Goal: Task Accomplishment & Management: Manage account settings

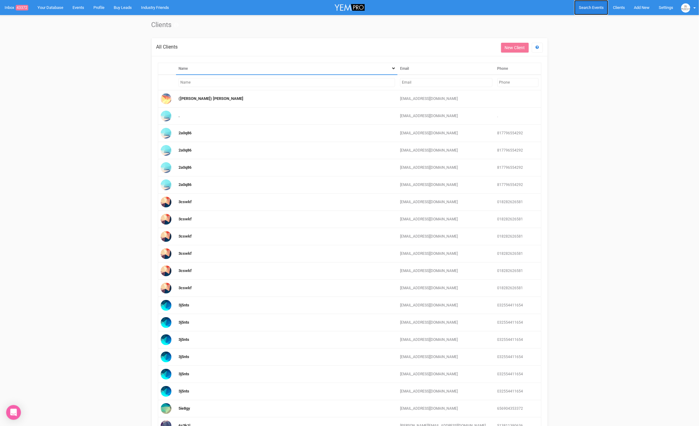
click at [591, 10] on span "Search Events" at bounding box center [591, 7] width 25 height 5
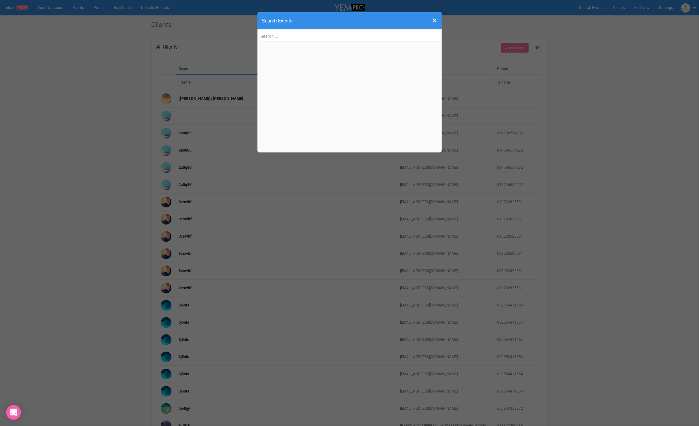
click at [288, 37] on input "text" at bounding box center [350, 36] width 182 height 11
type input "sujin"
click at [268, 222] on div "× Close Search Events sujin Sujin 's Wedding sujinkim89@gmail.com Sujin 's Wedd…" at bounding box center [349, 213] width 699 height 426
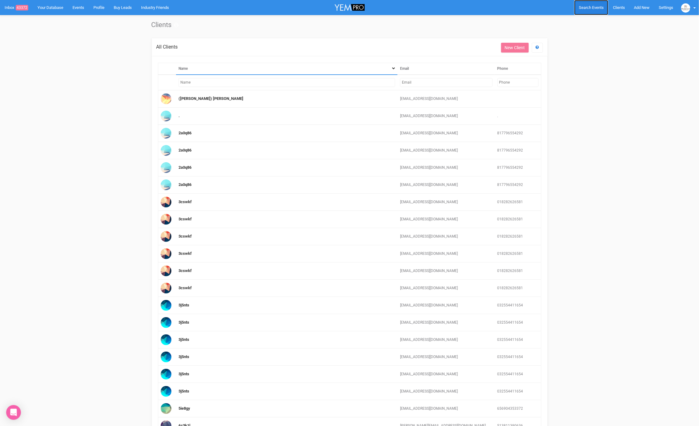
click at [599, 10] on span "Search Events" at bounding box center [591, 7] width 25 height 5
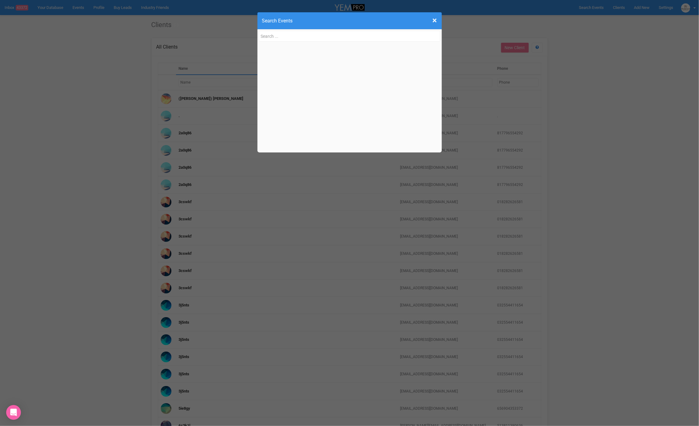
click at [282, 37] on input "text" at bounding box center [350, 36] width 182 height 11
type input "mailto:h9731sjjj@gmail.com"
drag, startPoint x: 269, startPoint y: 35, endPoint x: 221, endPoint y: 33, distance: 48.0
click at [221, 33] on div "× Close Search Events mailto:h9731sjjj@gmail.com" at bounding box center [349, 213] width 699 height 426
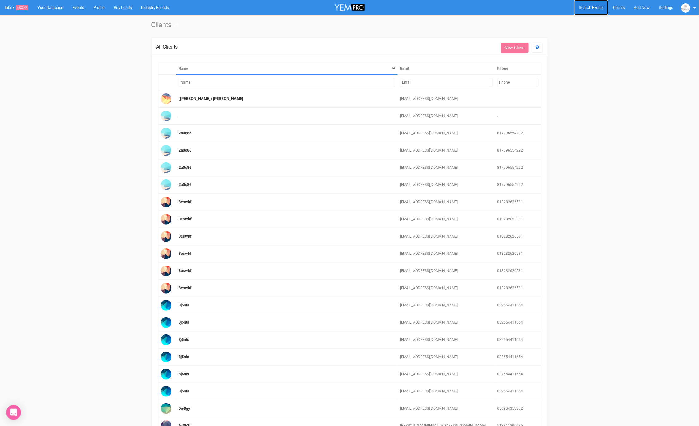
click at [586, 10] on link "Search Events" at bounding box center [591, 7] width 34 height 15
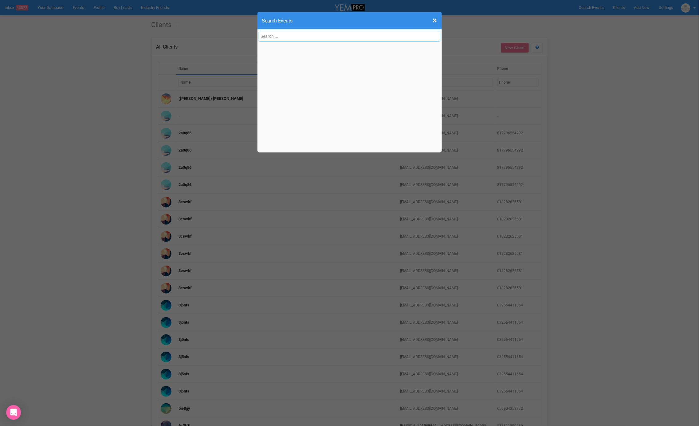
paste input "mailto:h9731sjjj@gmail.com"
type input "mailto:h9731sjjj@gmail.com"
drag, startPoint x: 271, startPoint y: 37, endPoint x: 257, endPoint y: 38, distance: 13.8
click at [257, 38] on div "× Close Search Events mailto:h9731sjjj@gmail.com" at bounding box center [349, 213] width 699 height 426
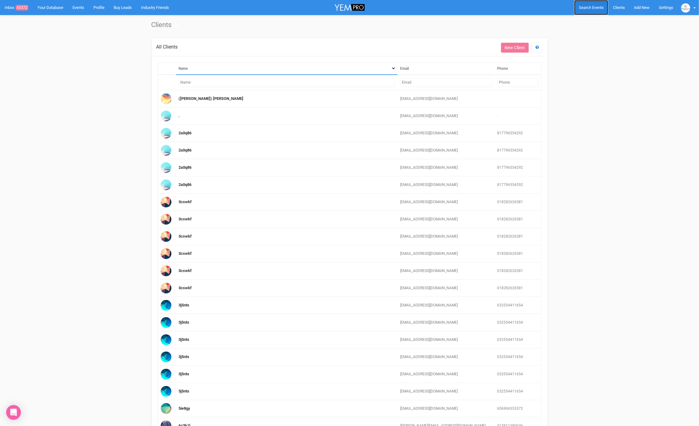
click at [585, 6] on span "Search Events" at bounding box center [591, 7] width 25 height 5
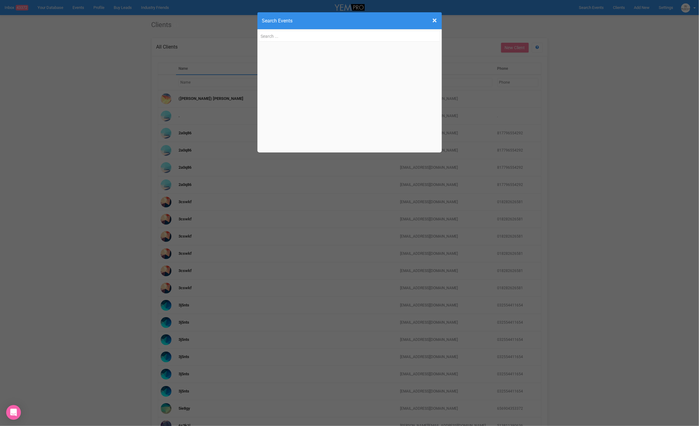
click at [280, 36] on input "text" at bounding box center [350, 36] width 182 height 11
type input "h9731sjjj@gmail.com"
click at [295, 53] on link "Sujin's Weddings h9731sjjj@ gmail.com, 04667926 15" at bounding box center [346, 53] width 166 height 12
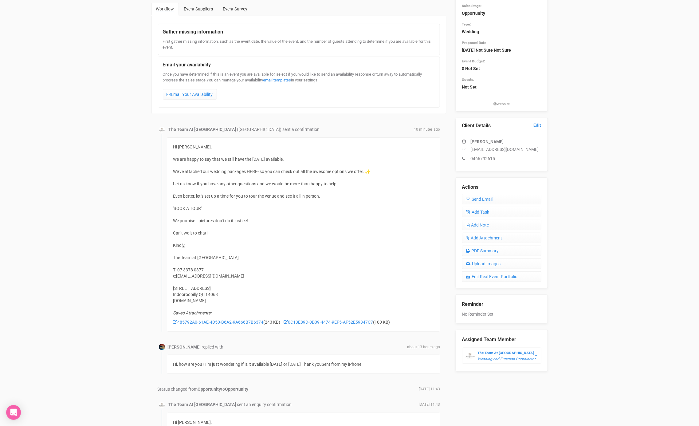
scroll to position [35, 0]
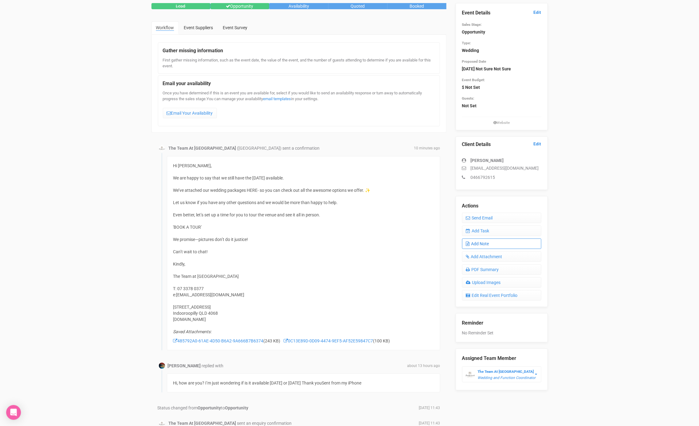
click at [491, 244] on link "Add Note" at bounding box center [501, 243] width 79 height 10
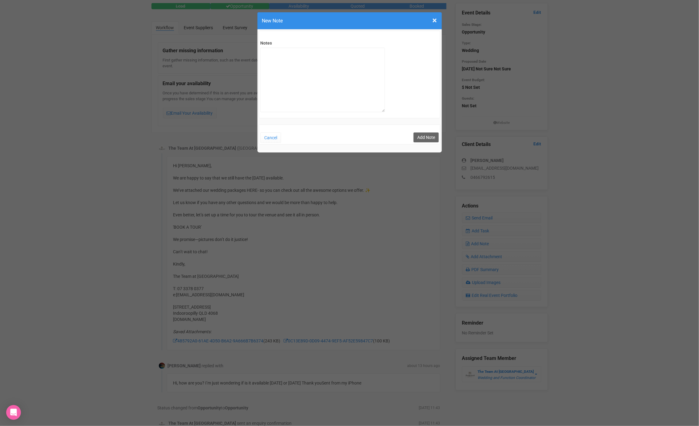
click at [432, 18] on h4 "New Note" at bounding box center [349, 21] width 175 height 8
click at [438, 19] on div "× Close New Note" at bounding box center [349, 20] width 184 height 17
click at [435, 21] on span "×" at bounding box center [434, 20] width 5 height 10
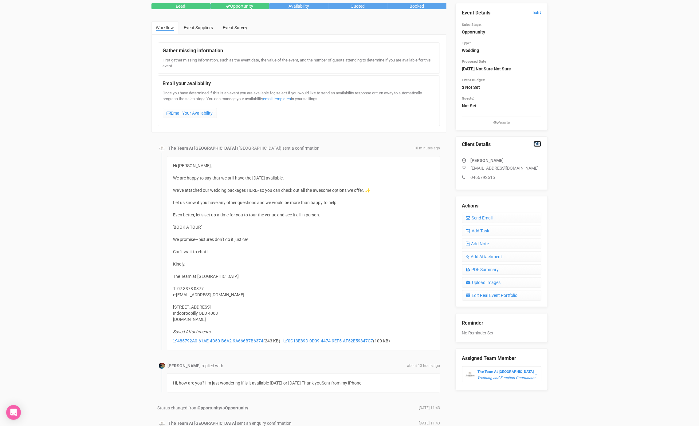
click at [538, 143] on link "Edit" at bounding box center [537, 144] width 8 height 6
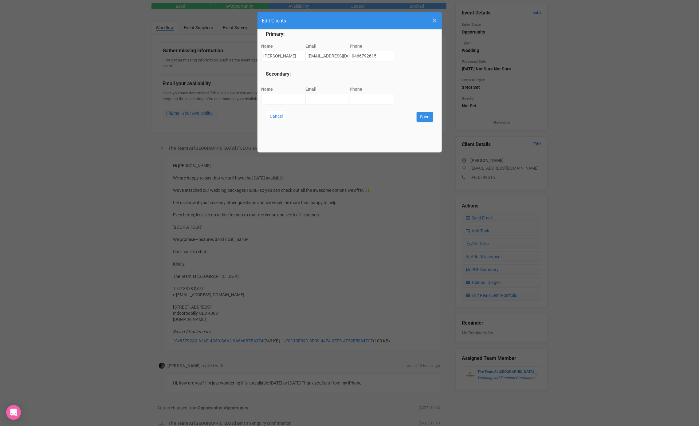
click at [434, 20] on span "×" at bounding box center [434, 20] width 5 height 10
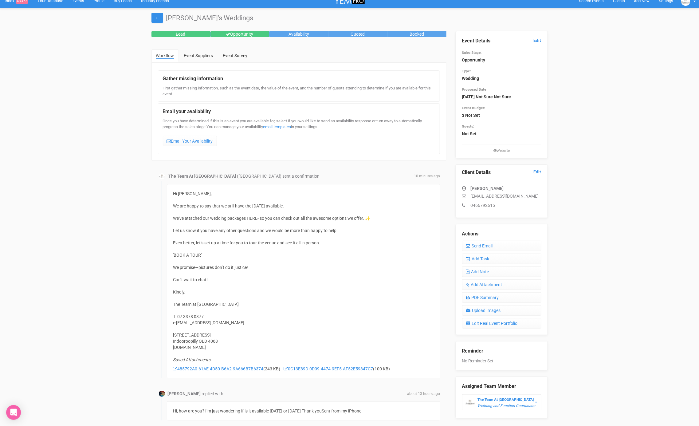
scroll to position [0, 0]
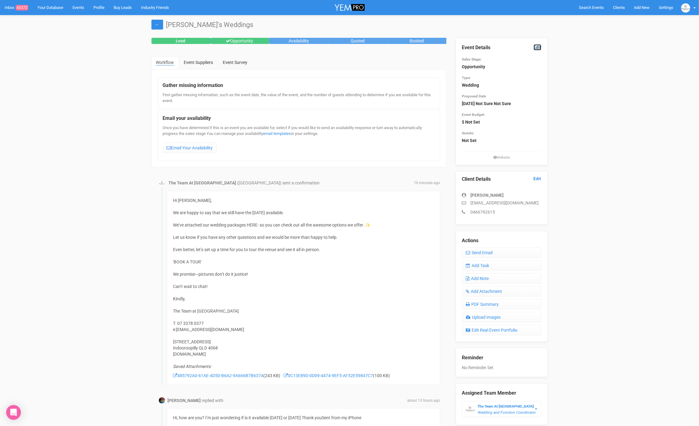
click at [535, 47] on link "Edit" at bounding box center [537, 47] width 8 height 6
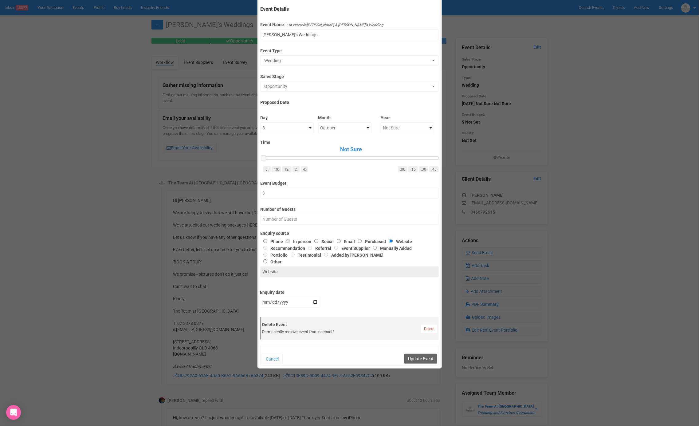
scroll to position [33, 0]
click at [279, 129] on select "Not Sure 1 2 3 4 5 6 7 8 9 10 11 12 13 14 15 16 17 18 19 20 21 22 23 24 25 26 2…" at bounding box center [286, 127] width 53 height 11
click at [339, 83] on span "Opportunity" at bounding box center [347, 86] width 166 height 6
click at [291, 119] on link "Availability" at bounding box center [299, 120] width 74 height 11
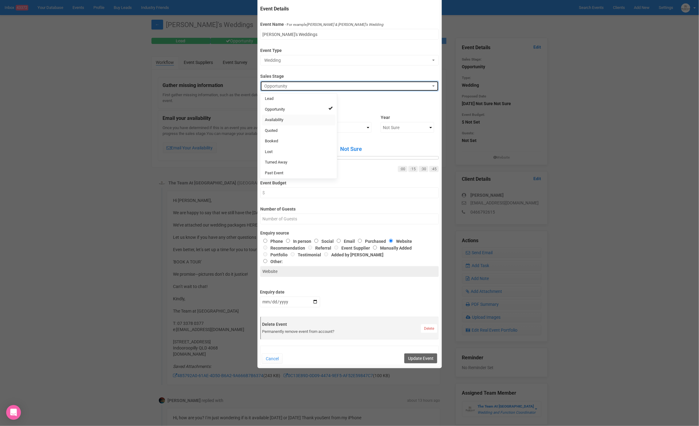
select select "8"
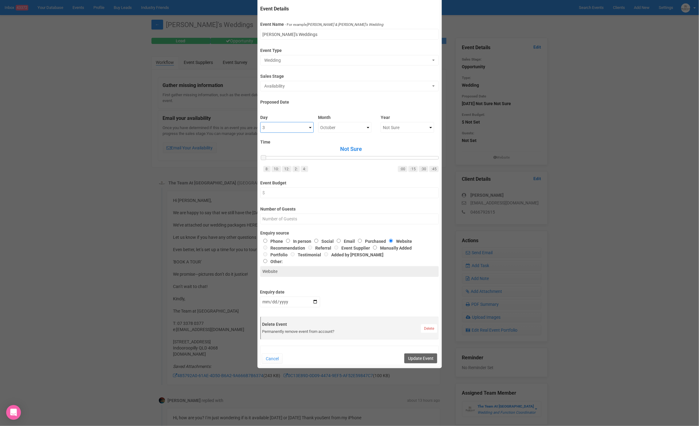
click at [287, 128] on select "Not Sure 1 2 3 4 5 6 7 8 9 10 11 12 13 14 15 16 17 18 19 20 21 22 23 24 25 26 2…" at bounding box center [286, 127] width 53 height 11
select select "19"
click at [336, 124] on select "Not Sure January February March April May June July August September October No…" at bounding box center [344, 127] width 53 height 11
select select "September"
click at [390, 127] on select "Not Sure 2020 2021 2022 2023 2024 2025 2026 2027 2028 2029 2030 2031 2032 2033 …" at bounding box center [406, 127] width 53 height 11
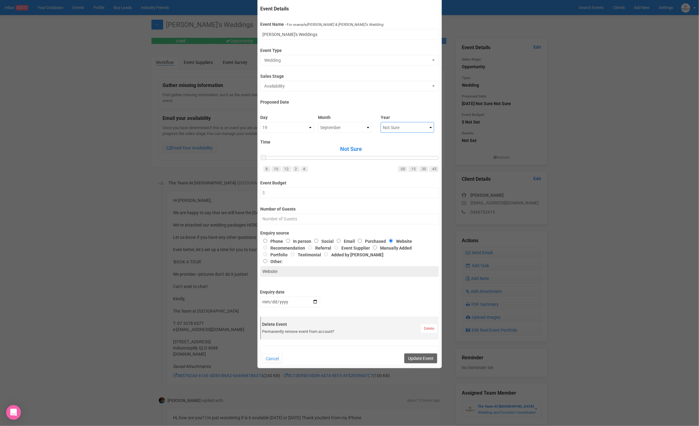
select select "2026"
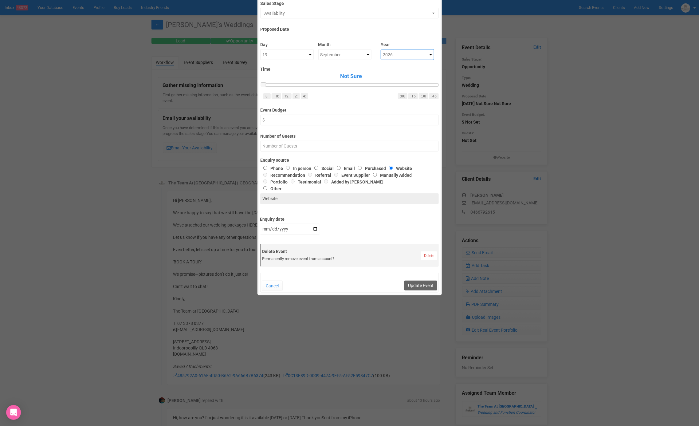
scroll to position [111, 0]
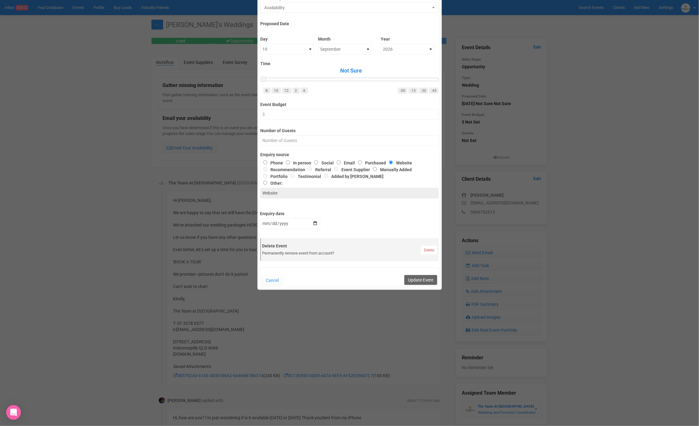
click at [419, 285] on div "Cancel Update Event" at bounding box center [349, 277] width 178 height 20
click at [417, 279] on button "Update Event" at bounding box center [420, 280] width 33 height 10
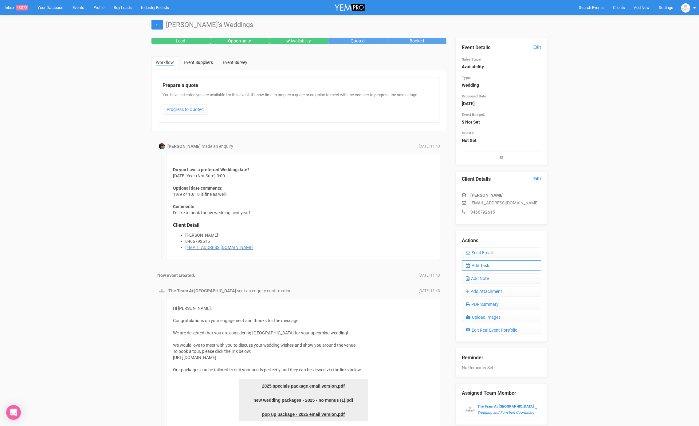
click at [490, 267] on link "Add Task" at bounding box center [501, 265] width 79 height 10
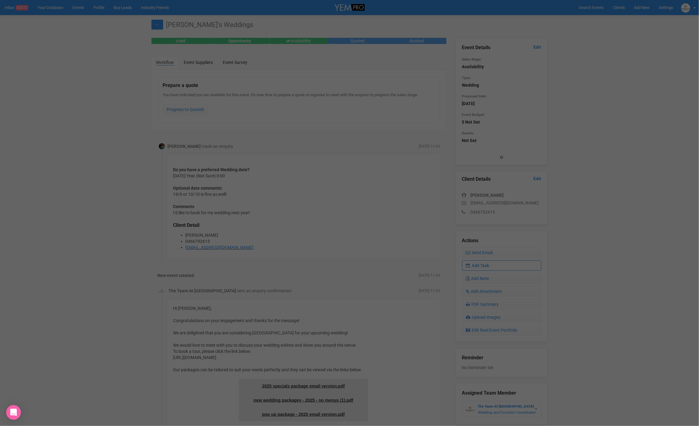
scroll to position [0, 0]
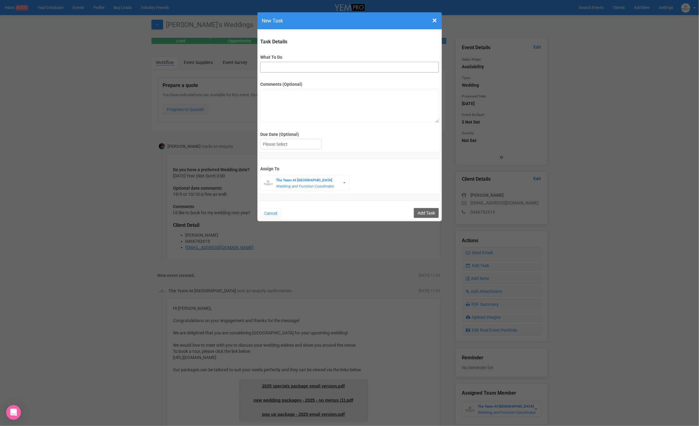
click at [287, 64] on input "What To Do" at bounding box center [349, 67] width 178 height 11
type input "FU"
click at [279, 145] on div at bounding box center [290, 144] width 61 height 10
click at [427, 208] on input "Add Task" at bounding box center [426, 213] width 25 height 10
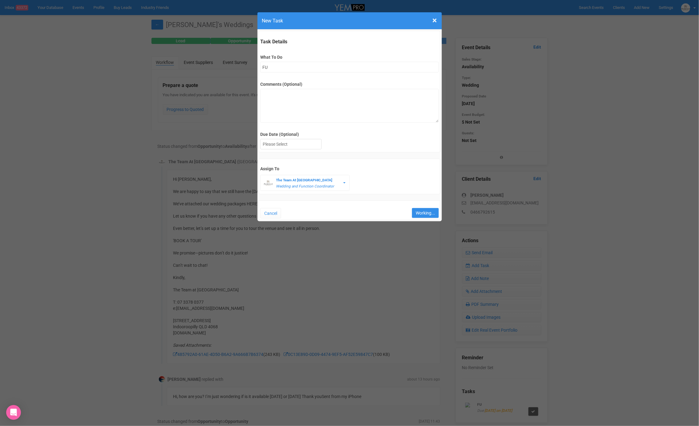
type input "Save"
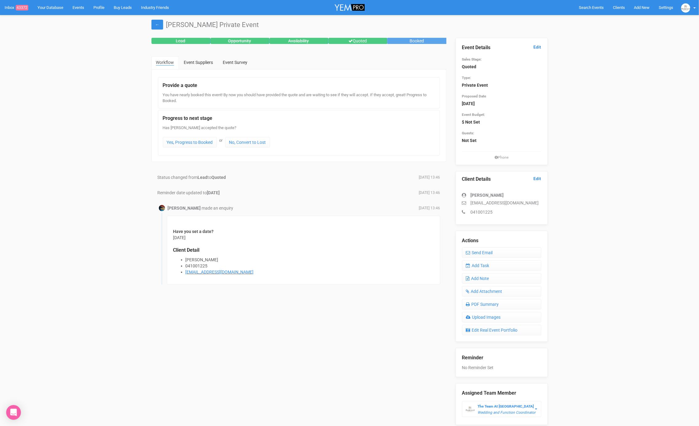
scroll to position [23, 0]
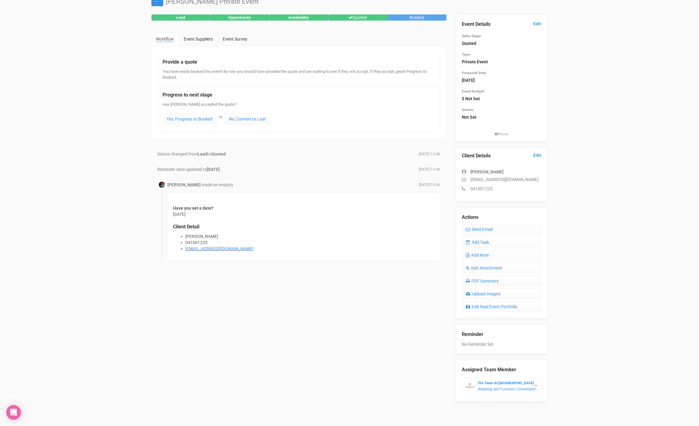
click at [523, 180] on p "[EMAIL_ADDRESS][DOMAIN_NAME]" at bounding box center [501, 179] width 79 height 6
drag, startPoint x: 527, startPoint y: 178, endPoint x: 459, endPoint y: 179, distance: 68.5
click at [459, 179] on div "Client Details Edit Thomas Boban itsthomasboban@gmail.com 041001225" at bounding box center [501, 174] width 92 height 53
copy p "itsthomasboban@gmail.com"
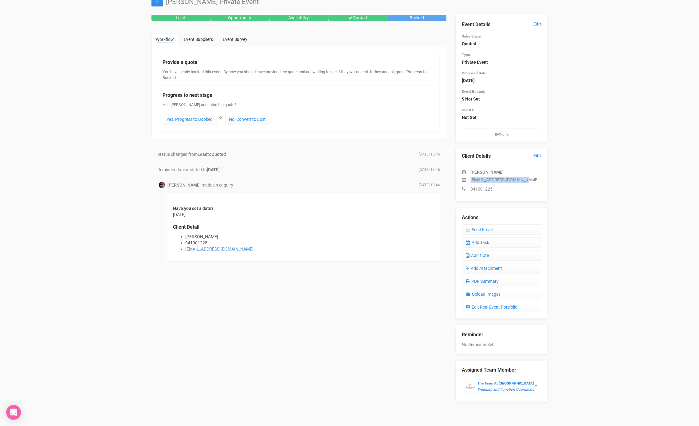
copy p "itsthomasboban@gmail.com"
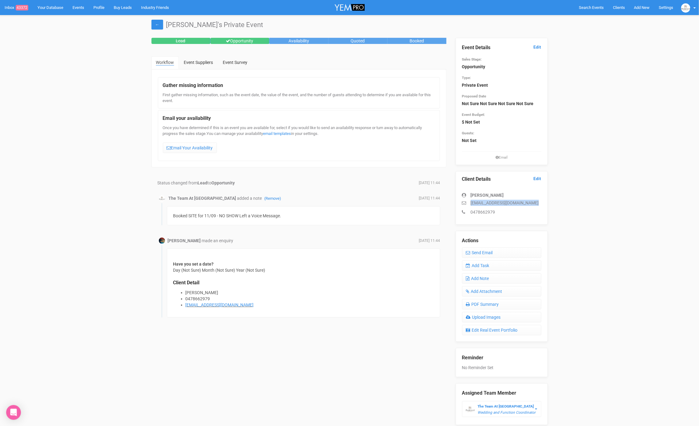
drag, startPoint x: 536, startPoint y: 201, endPoint x: 459, endPoint y: 199, distance: 77.4
click at [459, 199] on div "Client Details Edit Allarnah Bougoure allarnahbougoure21@gmail.com 0478662979" at bounding box center [501, 197] width 92 height 53
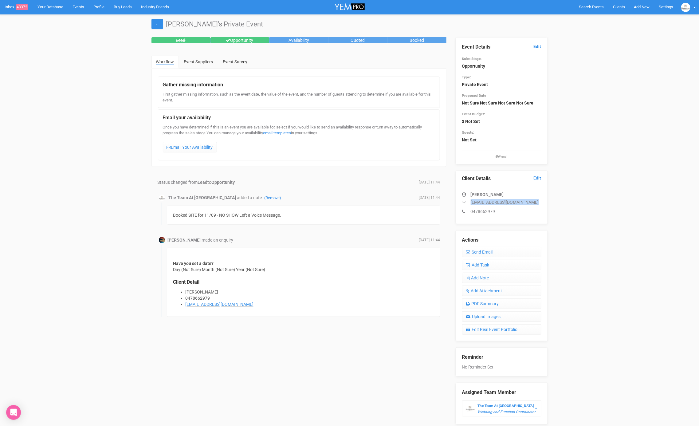
copy p "allarnahbougoure21@gmail.com"
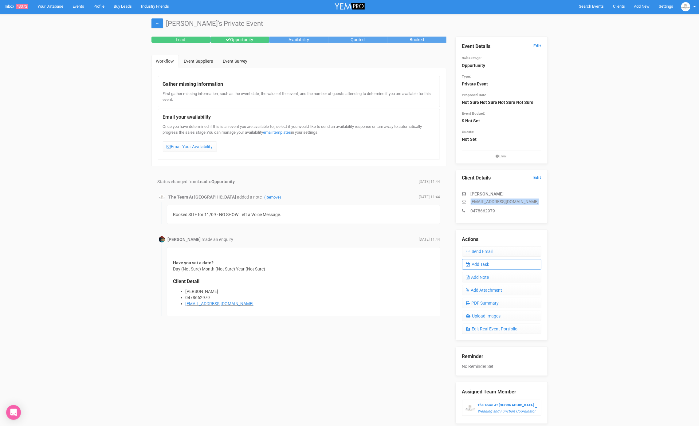
click at [485, 265] on link "Add Task" at bounding box center [501, 264] width 79 height 10
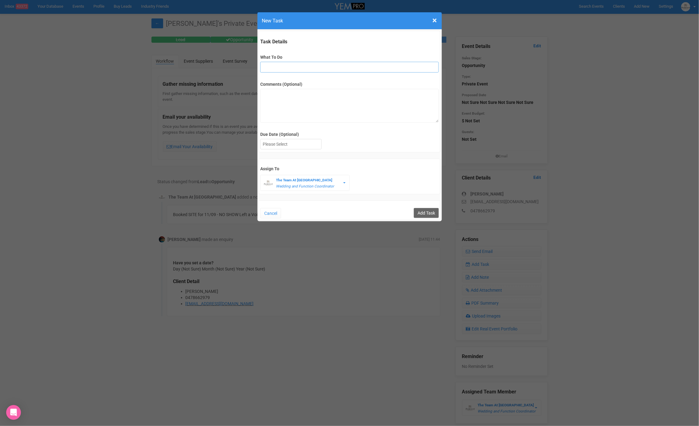
click at [289, 63] on input "What To Do" at bounding box center [349, 67] width 178 height 11
type input "2nd fu"
click at [274, 101] on textarea "Comments (Optional)" at bounding box center [349, 106] width 178 height 34
type textarea "FU sent on 15.09"
click at [425, 208] on input "Add Task" at bounding box center [426, 213] width 25 height 10
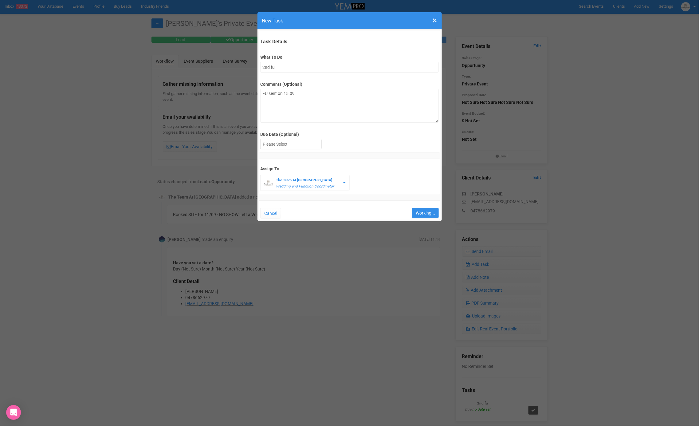
type input "Save"
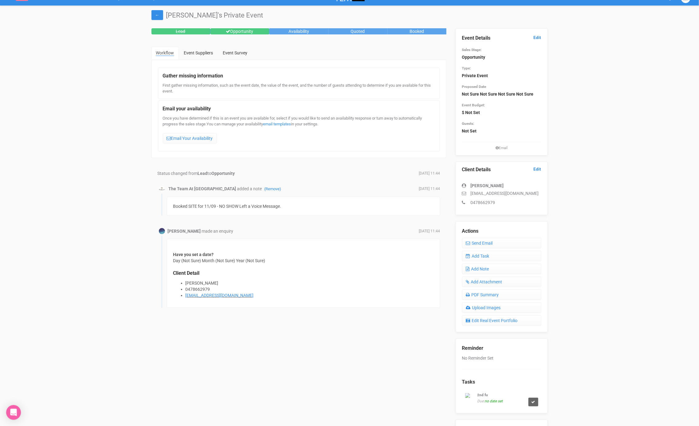
scroll to position [0, 0]
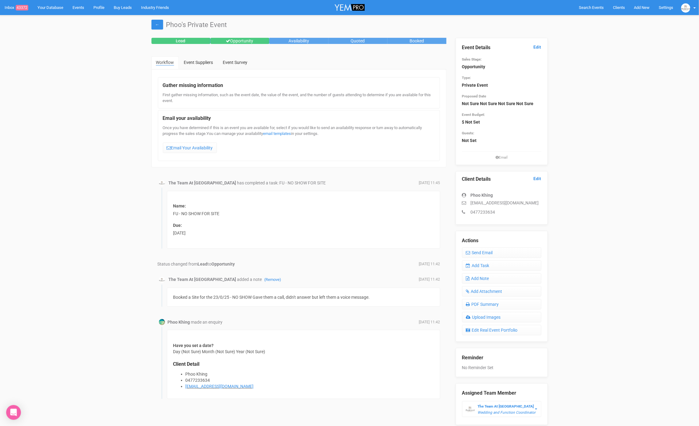
scroll to position [23, 0]
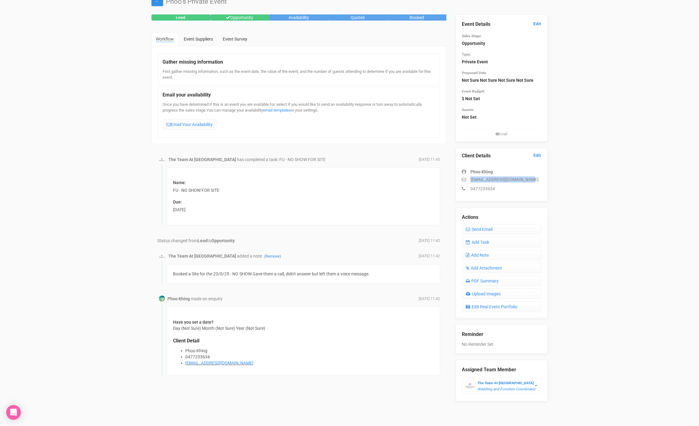
drag, startPoint x: 531, startPoint y: 178, endPoint x: 469, endPoint y: 180, distance: 61.4
click at [469, 180] on p "[EMAIL_ADDRESS][DOMAIN_NAME]" at bounding box center [501, 179] width 79 height 6
copy p "[EMAIL_ADDRESS][DOMAIN_NAME]"
click at [494, 241] on link "Add Task" at bounding box center [501, 242] width 79 height 10
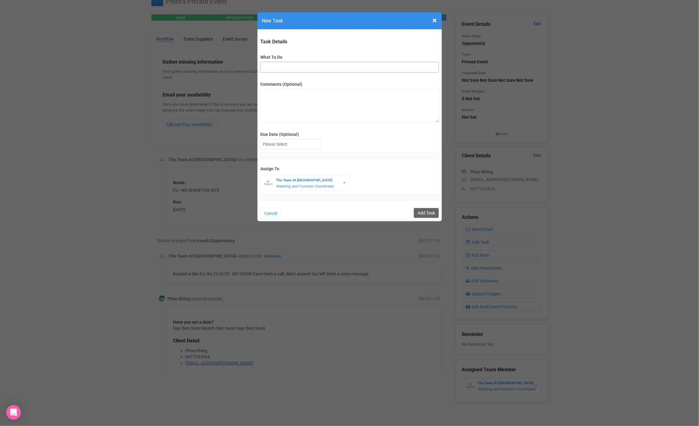
click at [295, 70] on input "What To Do" at bounding box center [349, 67] width 178 height 11
type input "2nd fu"
click at [283, 145] on div at bounding box center [290, 144] width 61 height 10
click at [266, 101] on textarea "Comments (Optional)" at bounding box center [349, 106] width 178 height 34
type textarea "Fu sent 15.09"
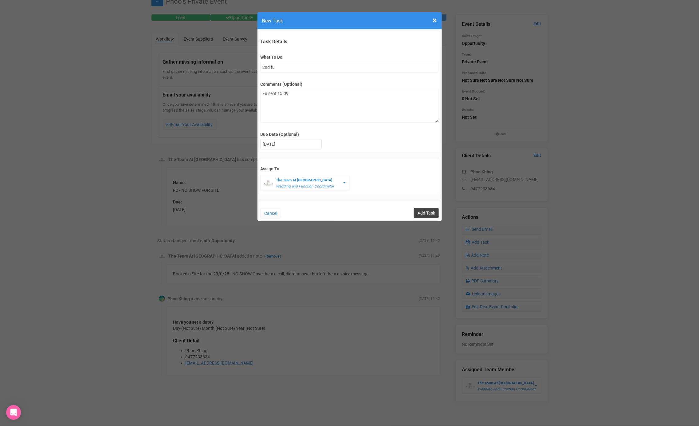
drag, startPoint x: 427, startPoint y: 209, endPoint x: 421, endPoint y: 208, distance: 5.9
click at [427, 209] on input "Add Task" at bounding box center [426, 213] width 25 height 10
type input "Save"
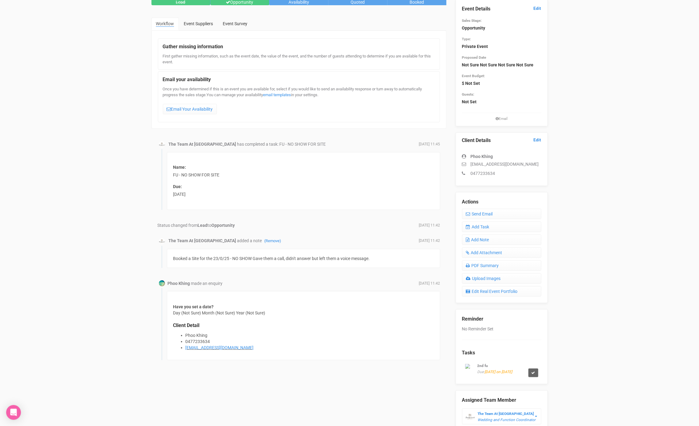
scroll to position [33, 0]
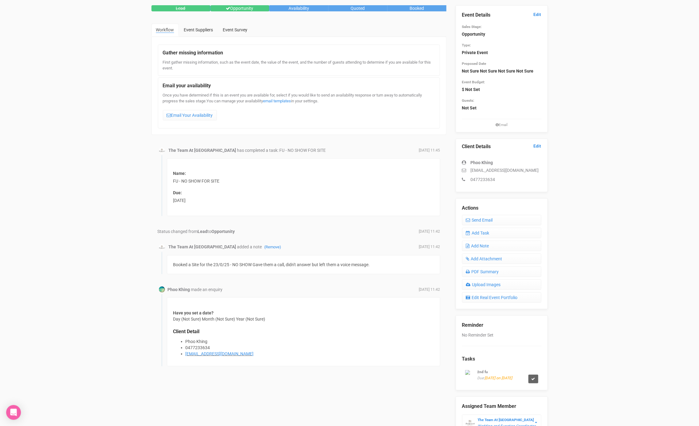
click at [697, 196] on div "← Phoo's Private Event Lead Opportunity Availability Quoted Booked Workflow Eve…" at bounding box center [349, 217] width 699 height 471
